Goal: Transaction & Acquisition: Download file/media

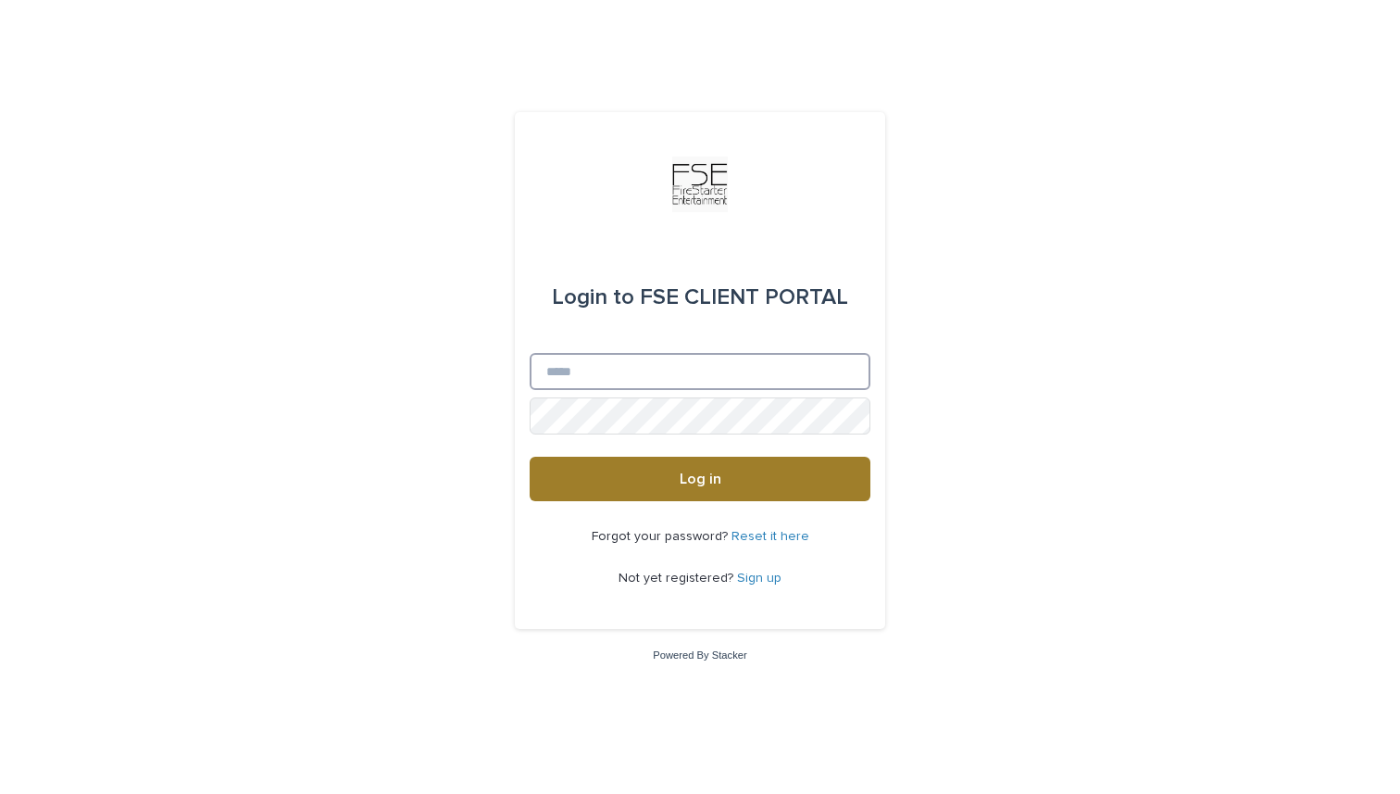
type input "**********"
click at [592, 479] on button "Log in" at bounding box center [700, 479] width 341 height 44
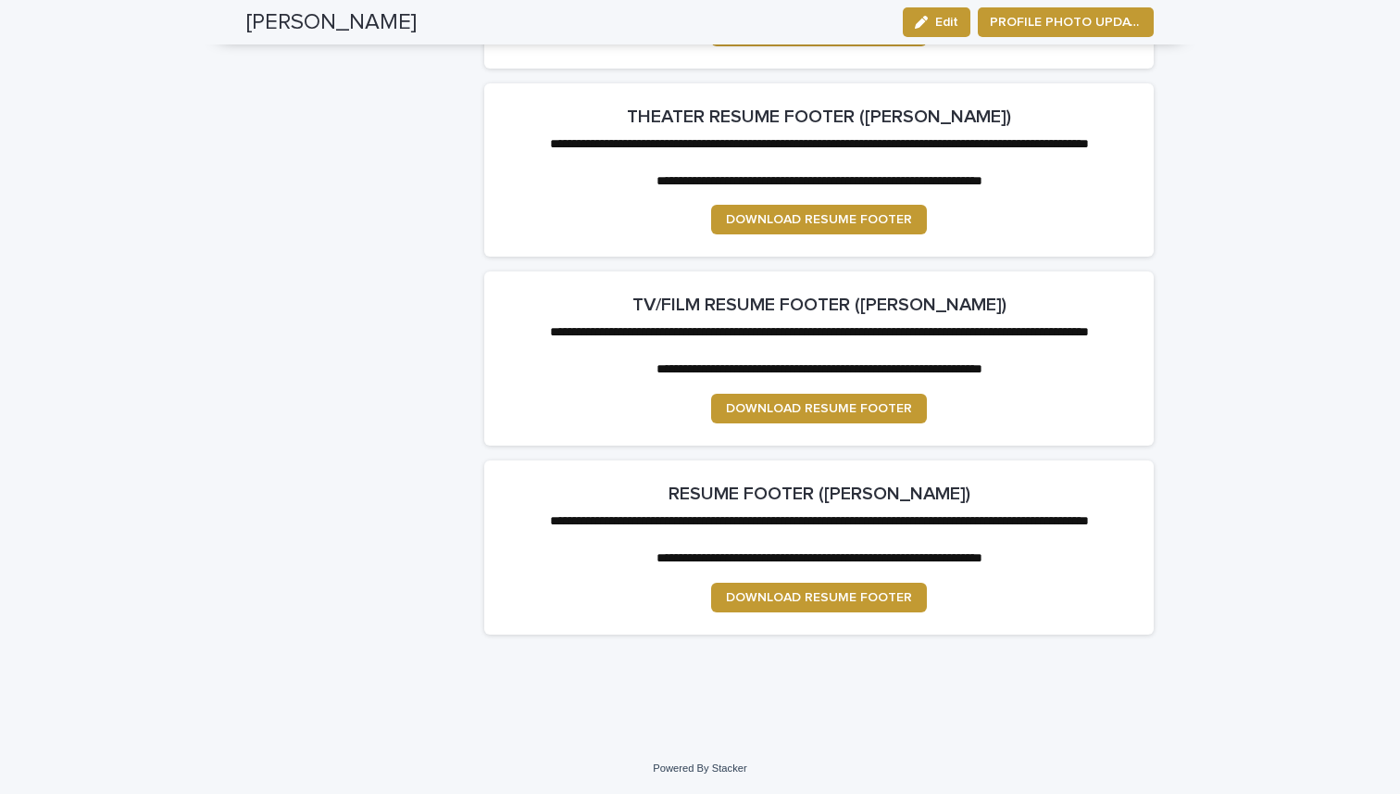
scroll to position [5170, 0]
click at [783, 46] on link "DOWNLOAD RESUME FOOTER" at bounding box center [819, 32] width 216 height 30
